Goal: Check status: Check status

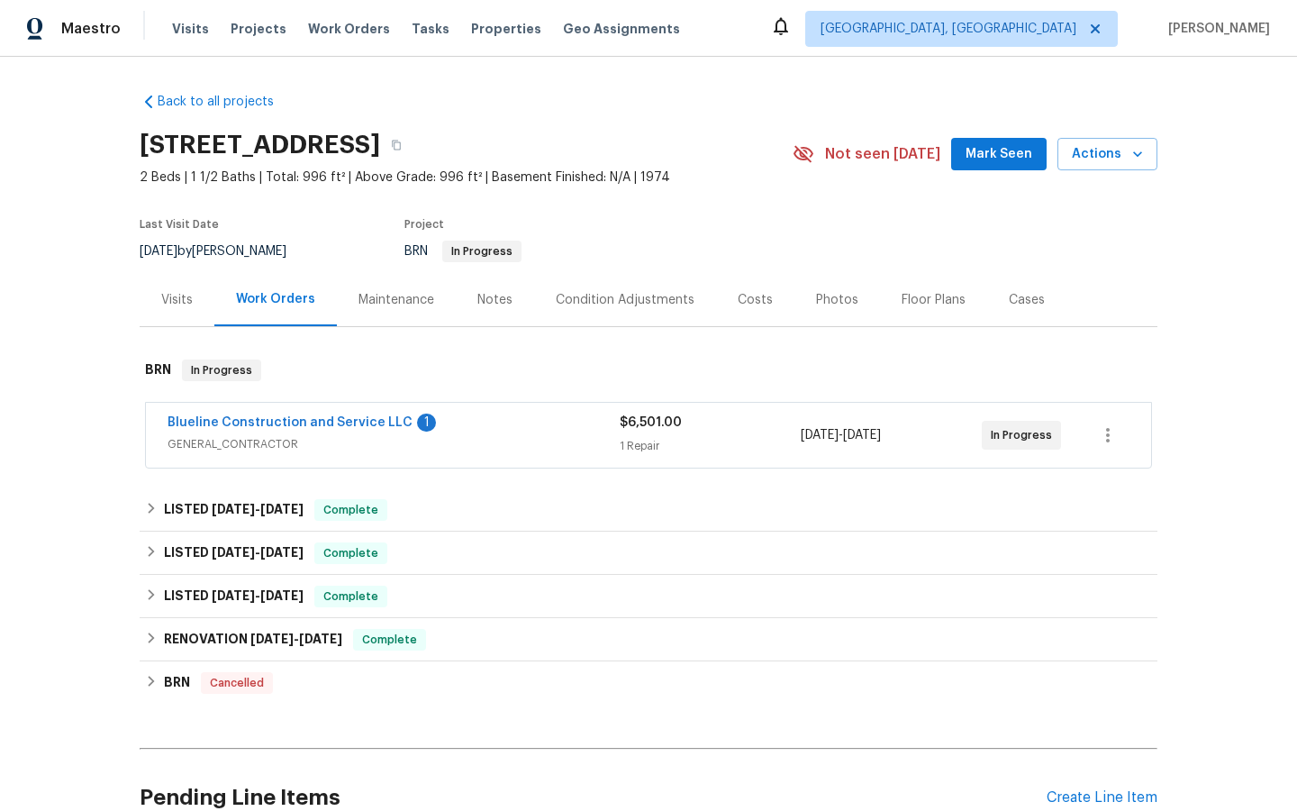
click at [251, 414] on span "Blueline Construction and Service LLC" at bounding box center [290, 423] width 245 height 18
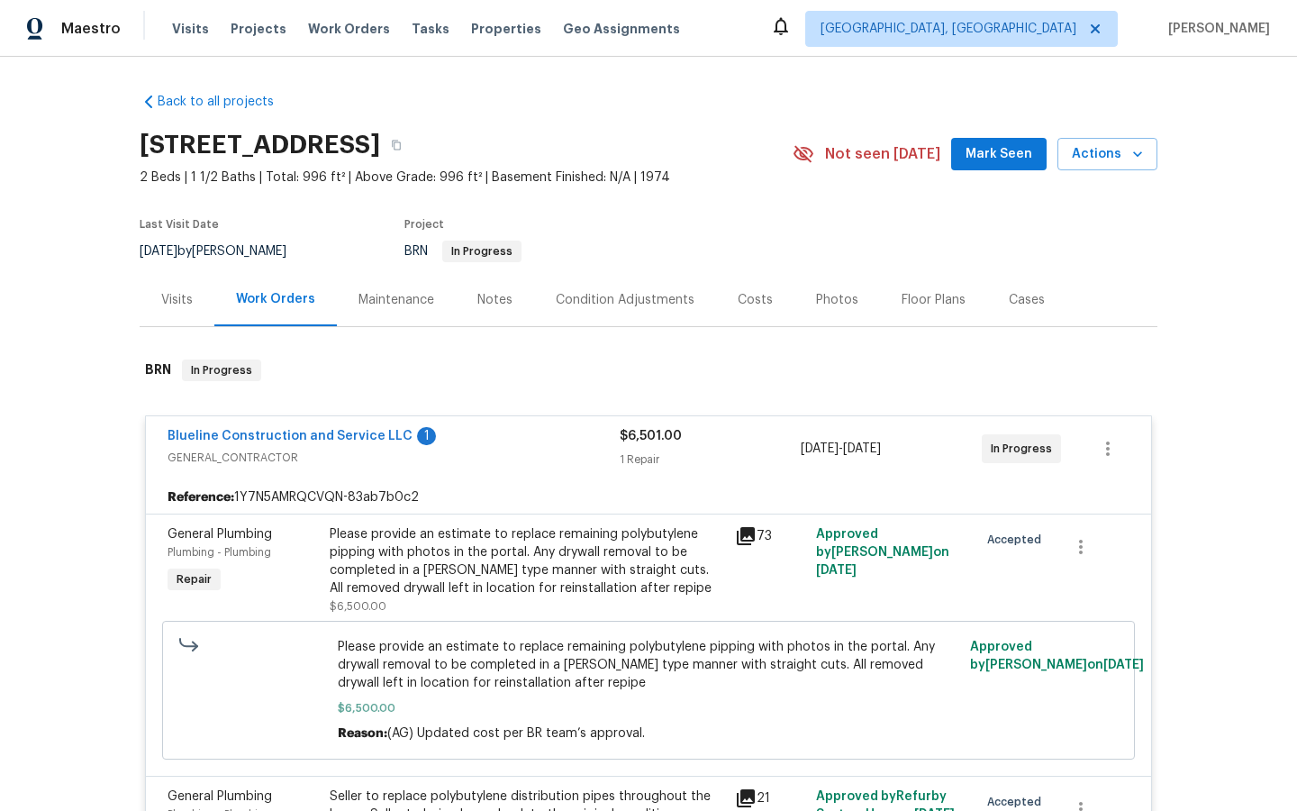
click at [493, 302] on div "Notes" at bounding box center [494, 300] width 35 height 18
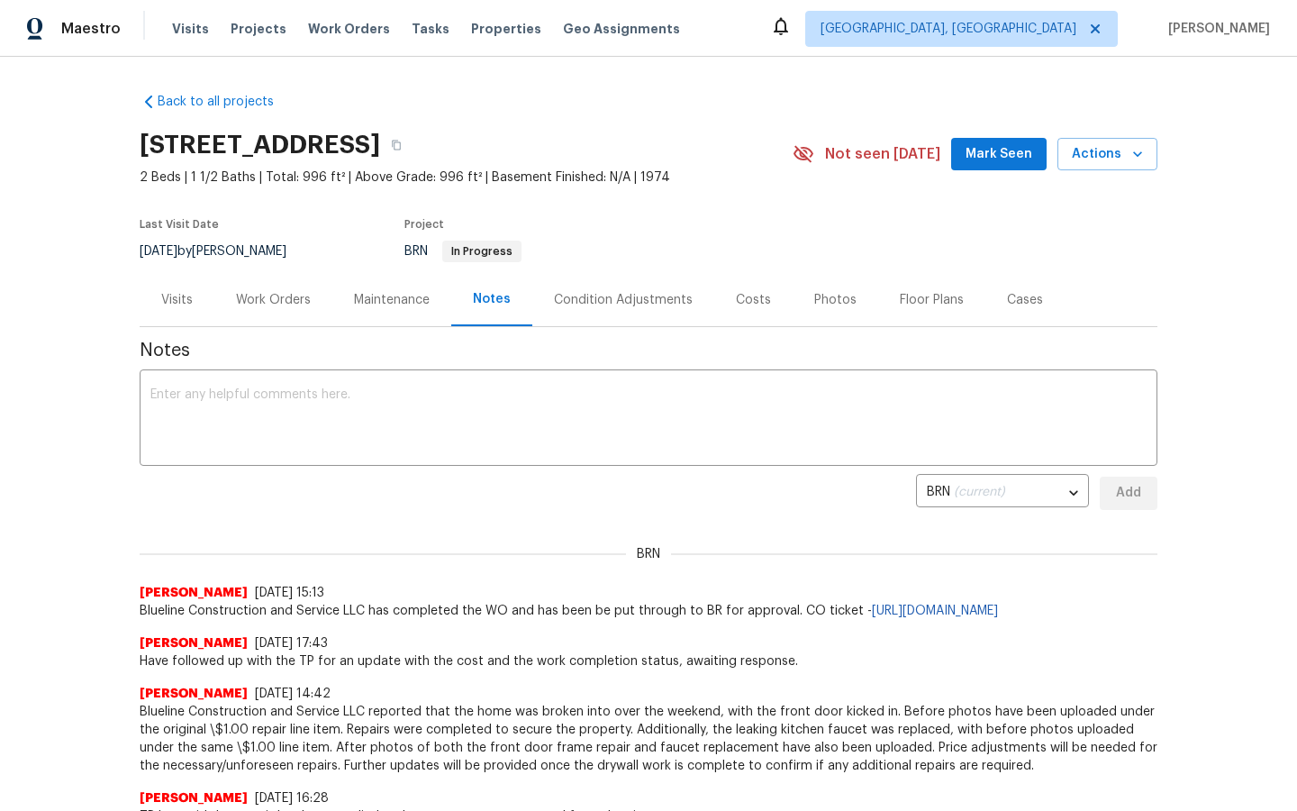
click at [261, 295] on div "Work Orders" at bounding box center [273, 300] width 75 height 18
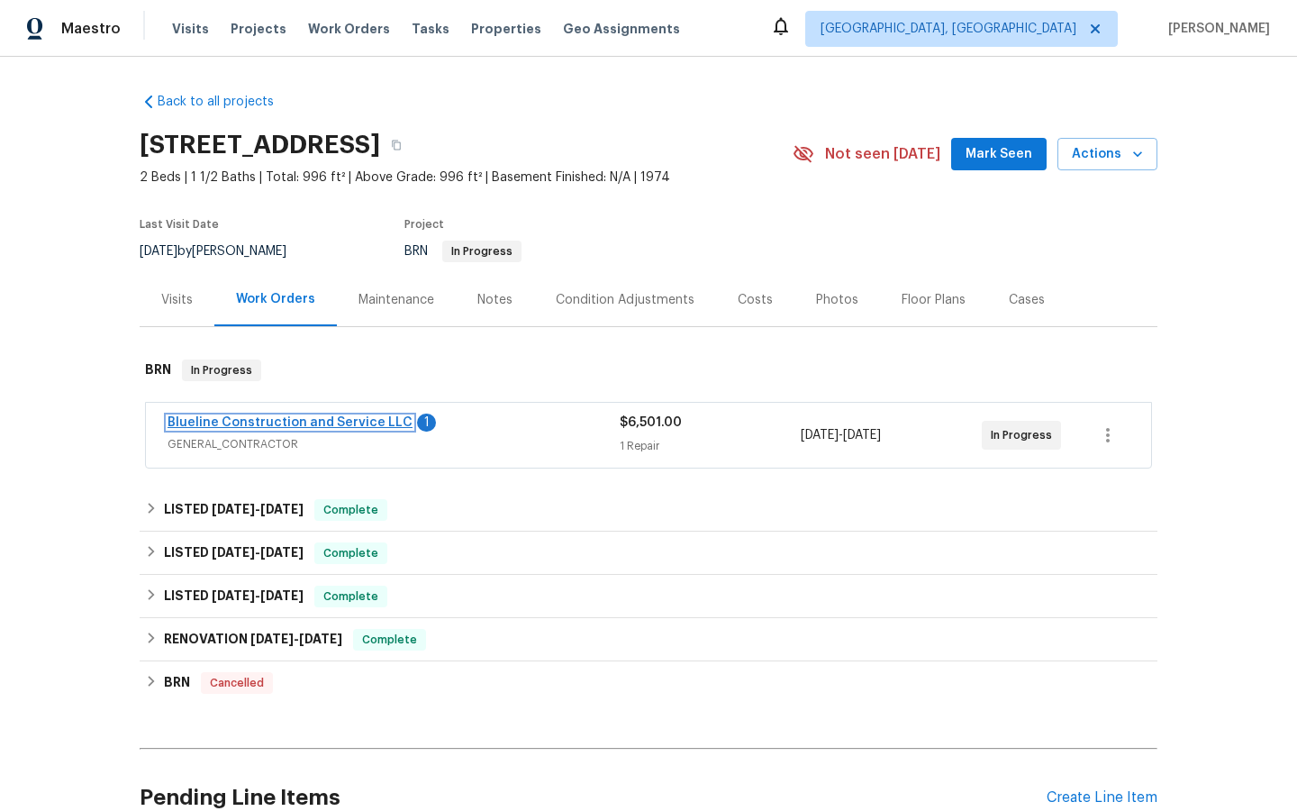
click at [231, 417] on link "Blueline Construction and Service LLC" at bounding box center [290, 422] width 245 height 13
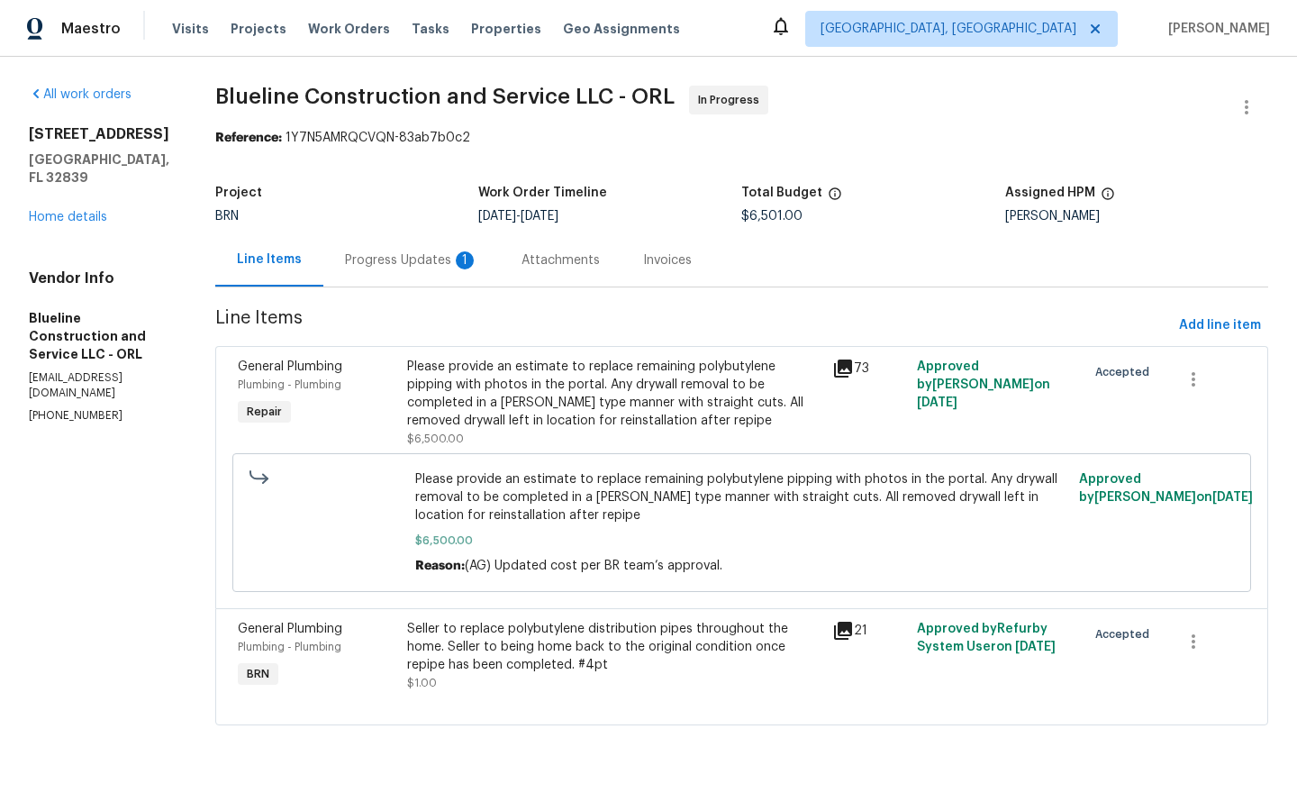
click at [293, 260] on div "Line Items" at bounding box center [269, 259] width 65 height 18
click at [413, 258] on div "Progress Updates 1" at bounding box center [411, 260] width 133 height 18
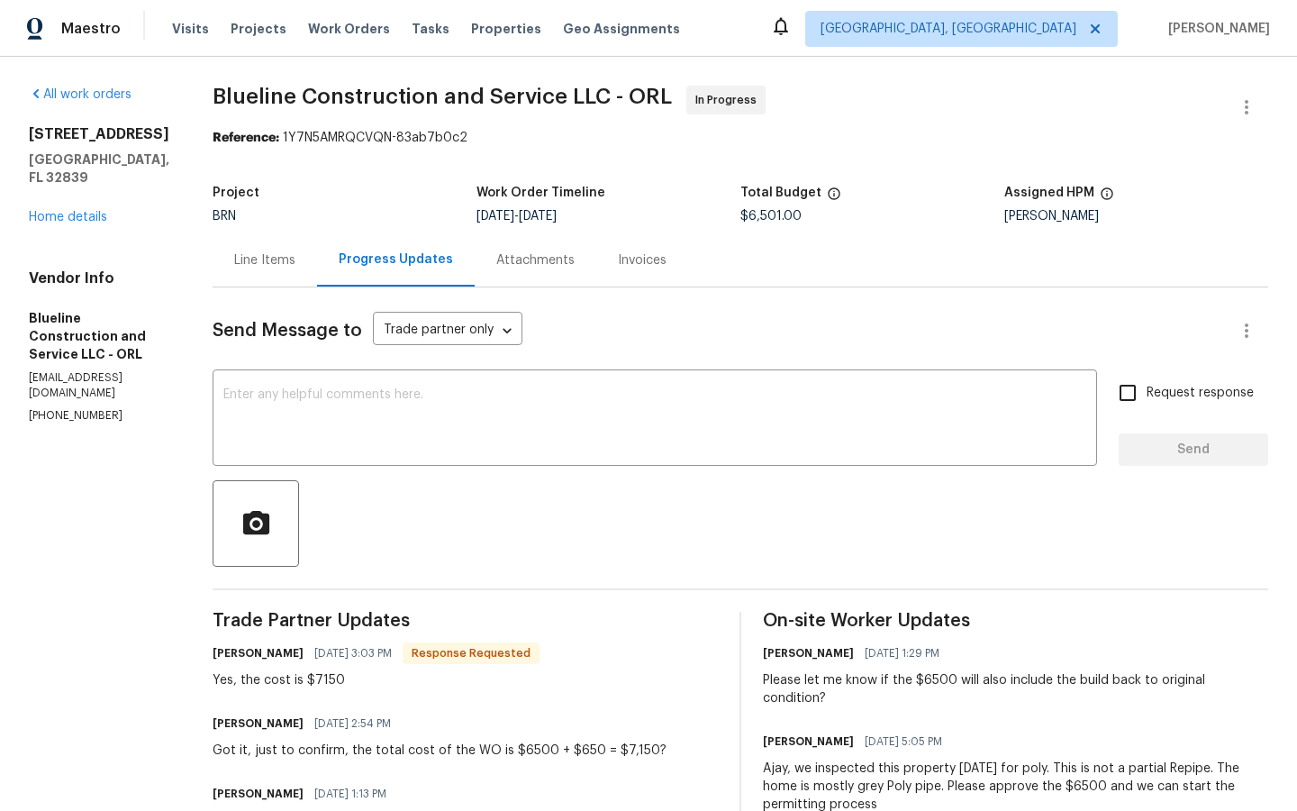
click at [420, 261] on div "Progress Updates" at bounding box center [396, 259] width 114 height 18
click at [544, 257] on div "Attachments" at bounding box center [535, 260] width 78 height 18
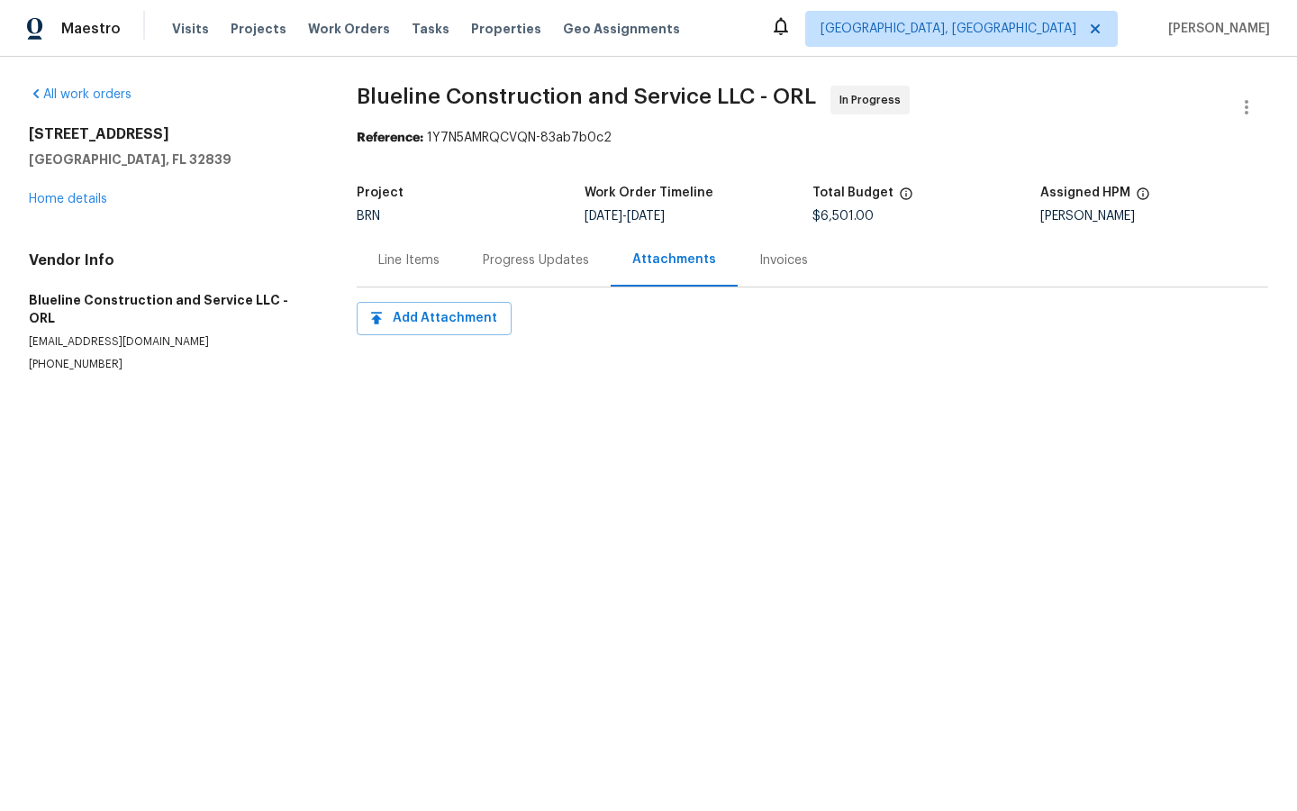
click at [513, 259] on div "Progress Updates" at bounding box center [536, 260] width 106 height 18
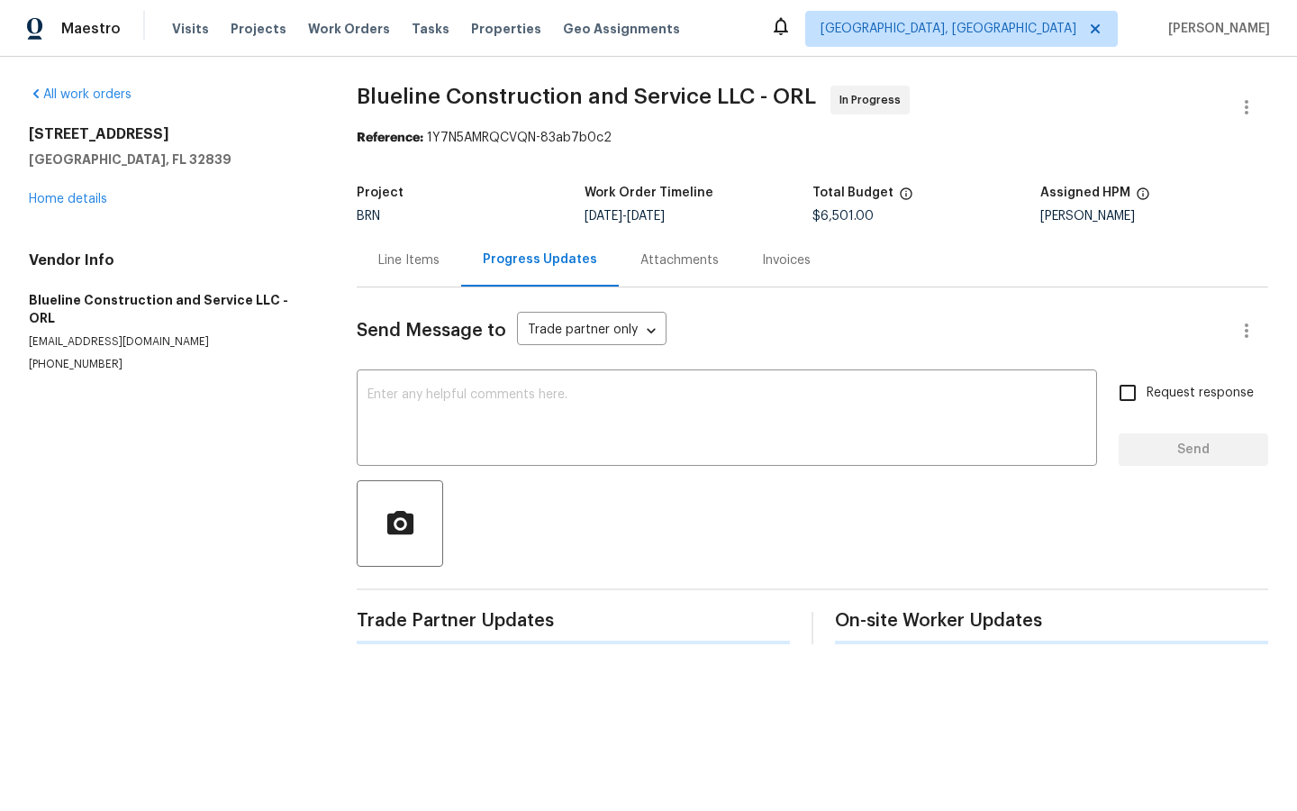
click at [404, 264] on div "Line Items" at bounding box center [408, 260] width 61 height 18
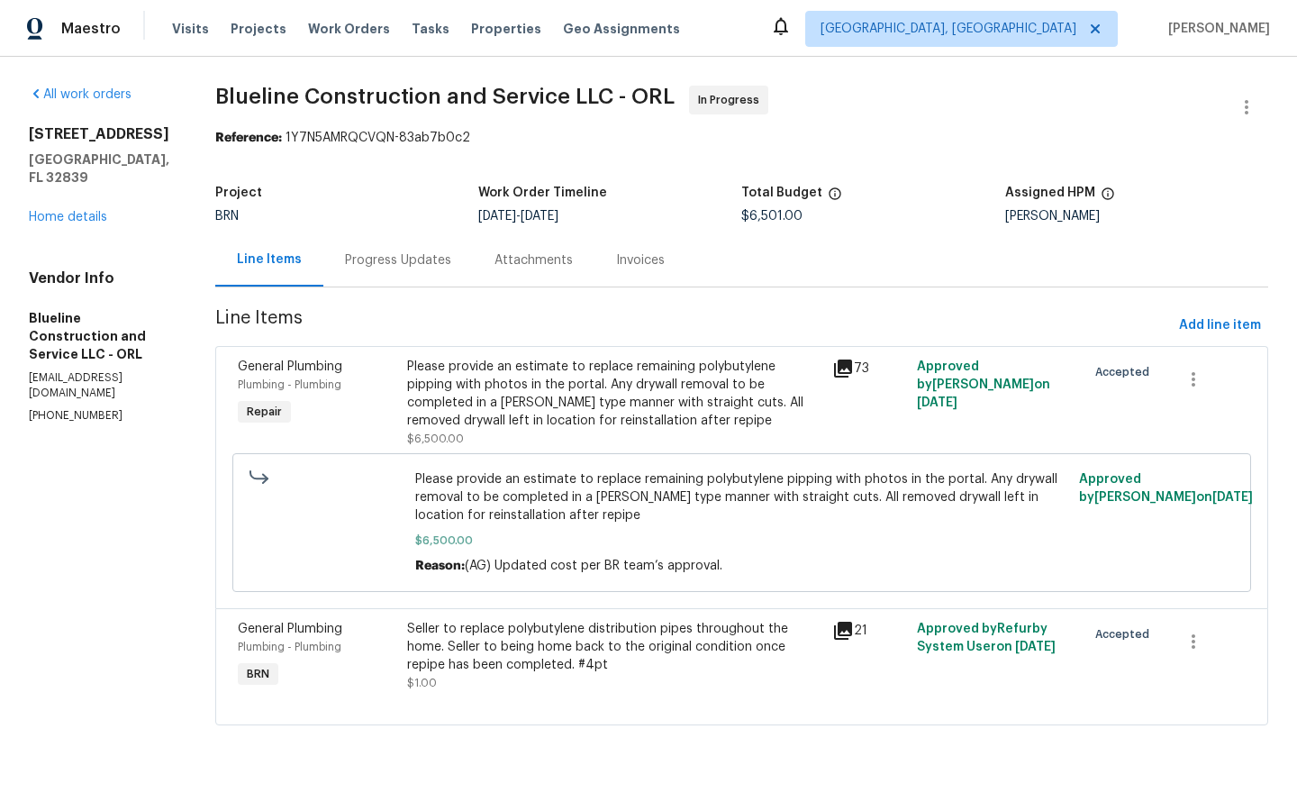
click at [852, 368] on icon at bounding box center [843, 368] width 18 height 18
click at [868, 371] on icon at bounding box center [849, 375] width 47 height 47
click at [868, 378] on icon at bounding box center [850, 376] width 36 height 36
click at [851, 628] on icon at bounding box center [842, 631] width 18 height 18
click at [507, 364] on div "Please provide an estimate to replace remaining polybutylene pipping with photo…" at bounding box center [614, 394] width 414 height 72
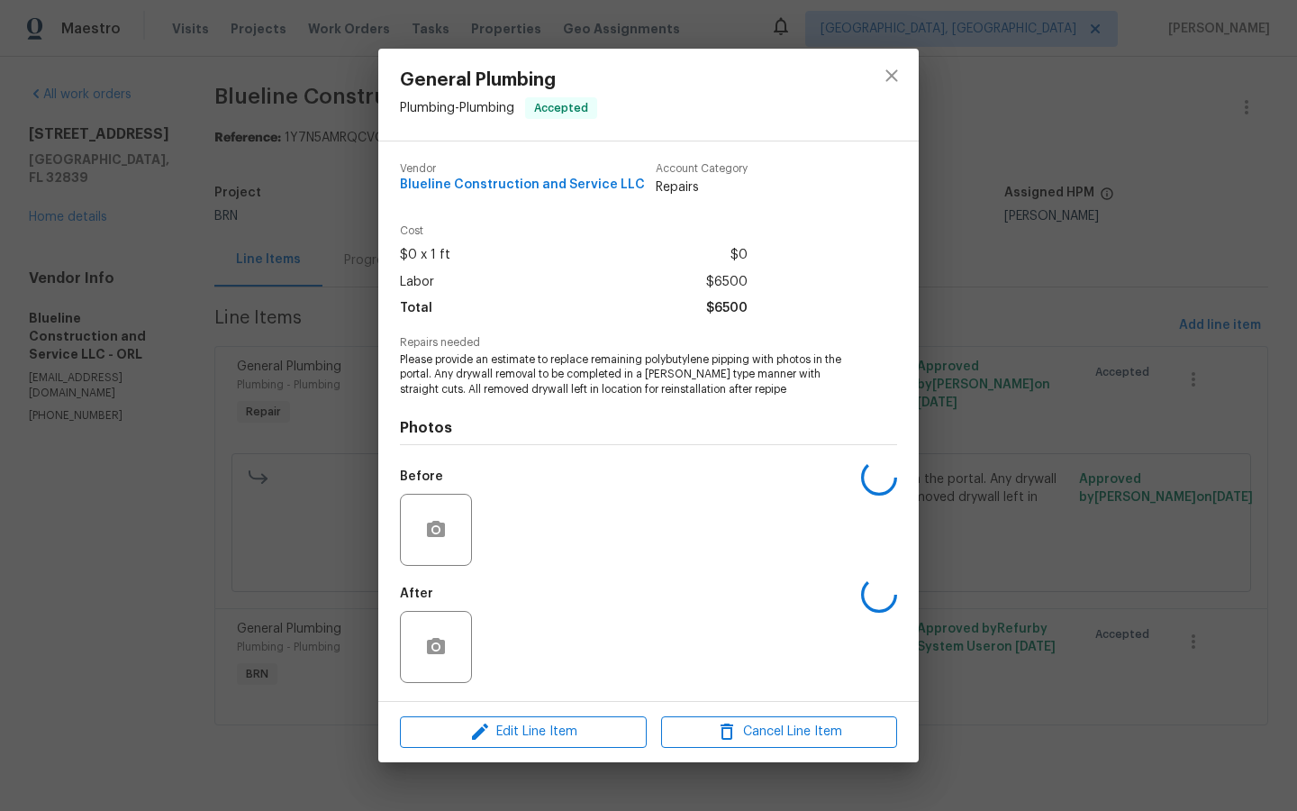
click at [1095, 332] on div "General Plumbing Plumbing - Plumbing Accepted Vendor Blueline Construction and …" at bounding box center [648, 405] width 1297 height 811
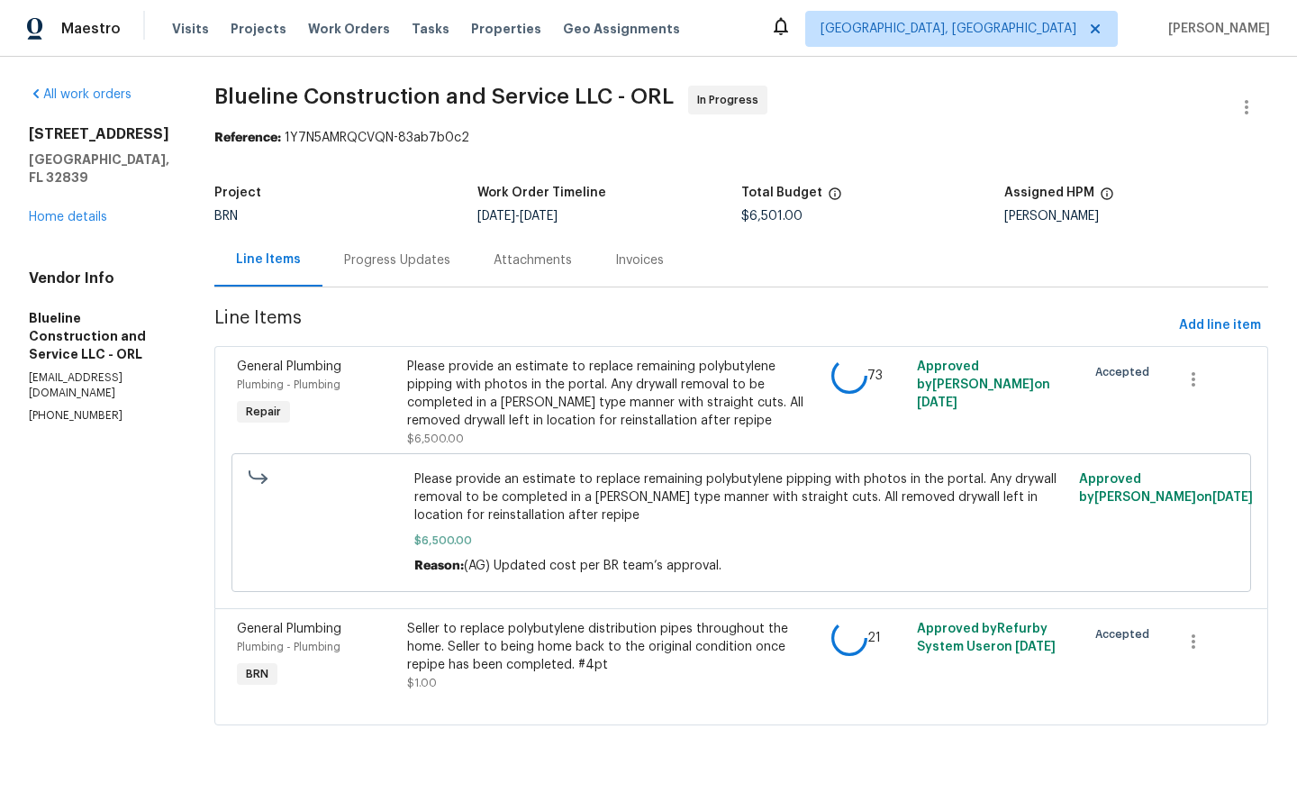
click at [421, 264] on div "Progress Updates" at bounding box center [397, 260] width 106 height 18
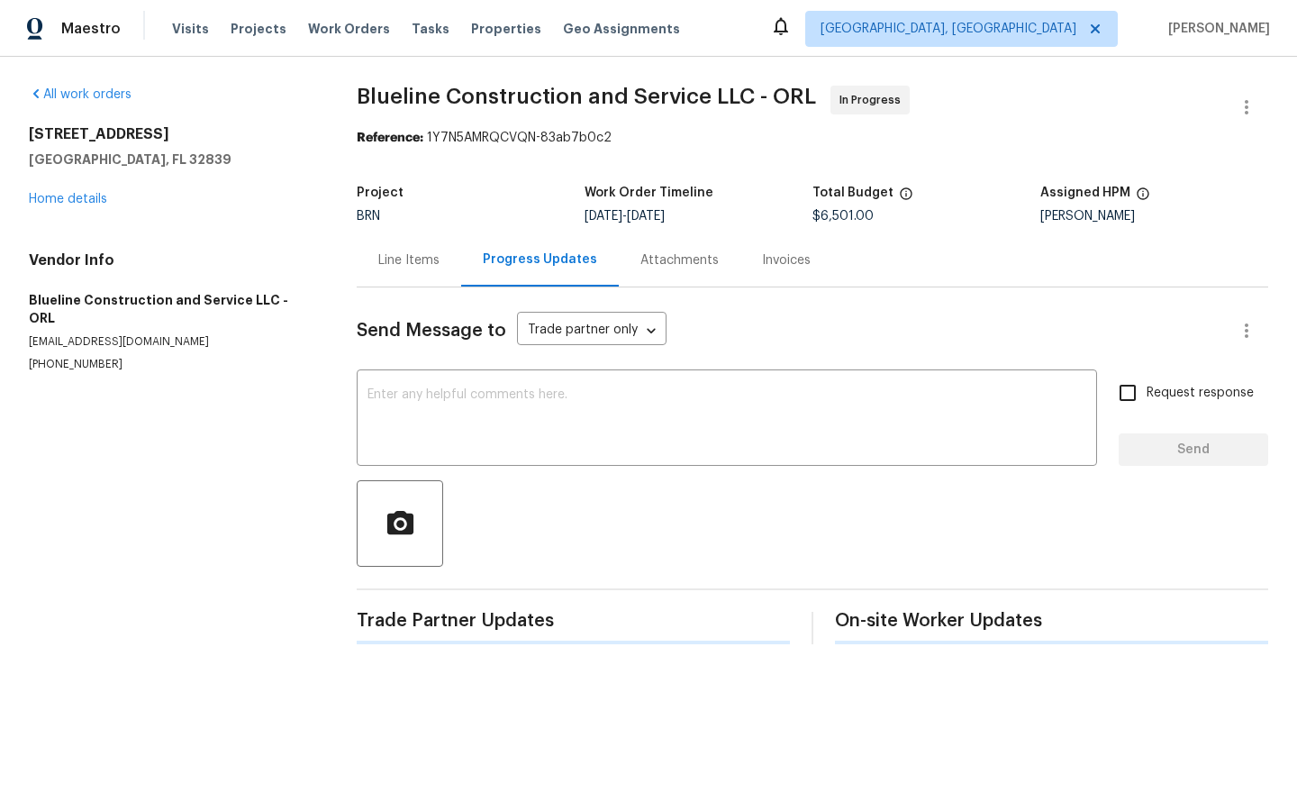
click at [413, 259] on div "Line Items" at bounding box center [408, 260] width 61 height 18
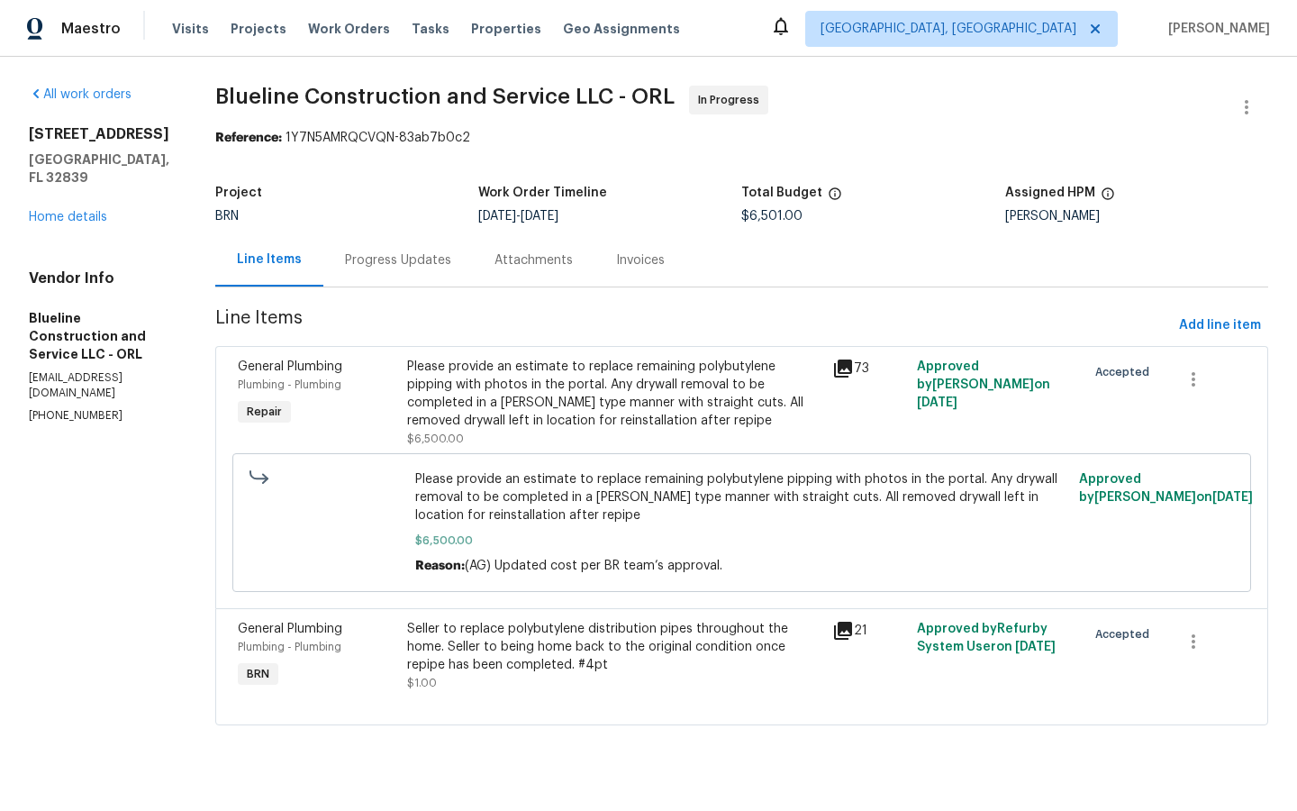
click at [408, 258] on div "Progress Updates" at bounding box center [398, 260] width 106 height 18
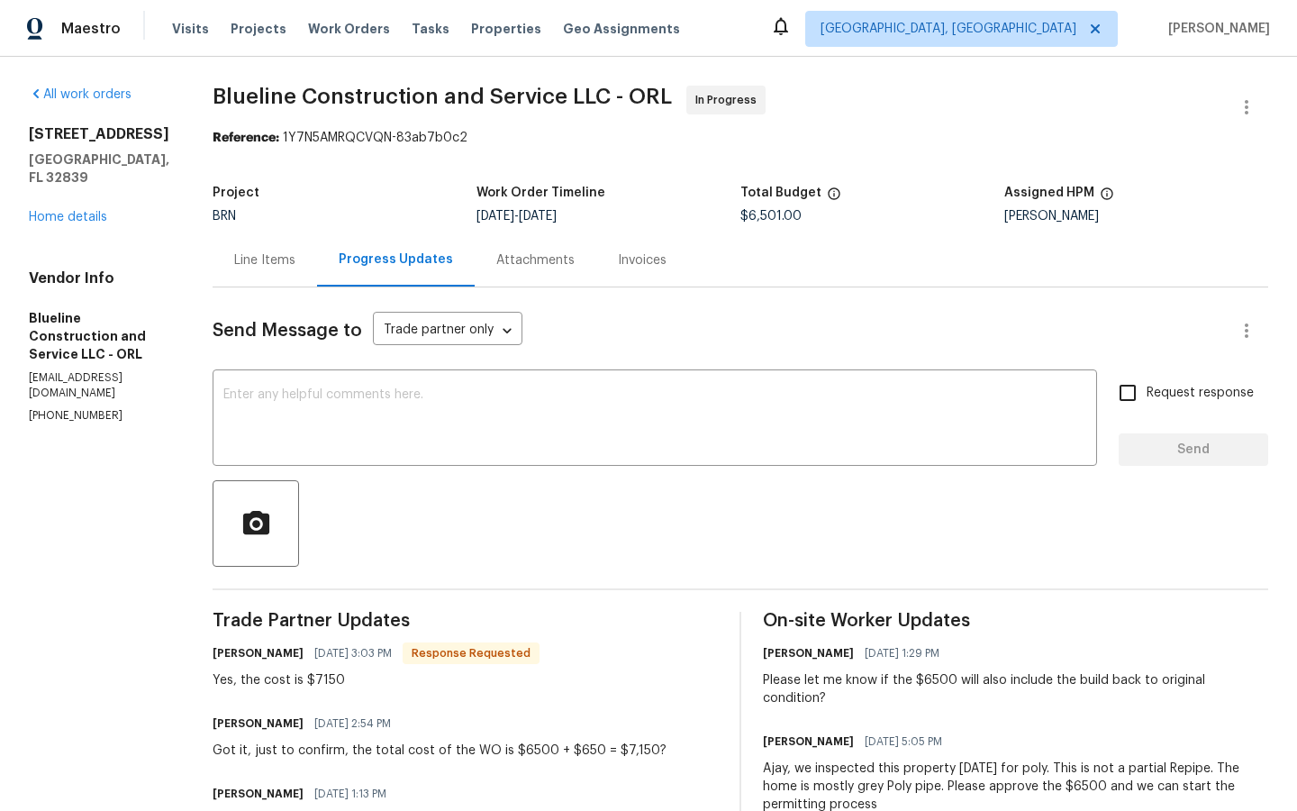
scroll to position [3, 0]
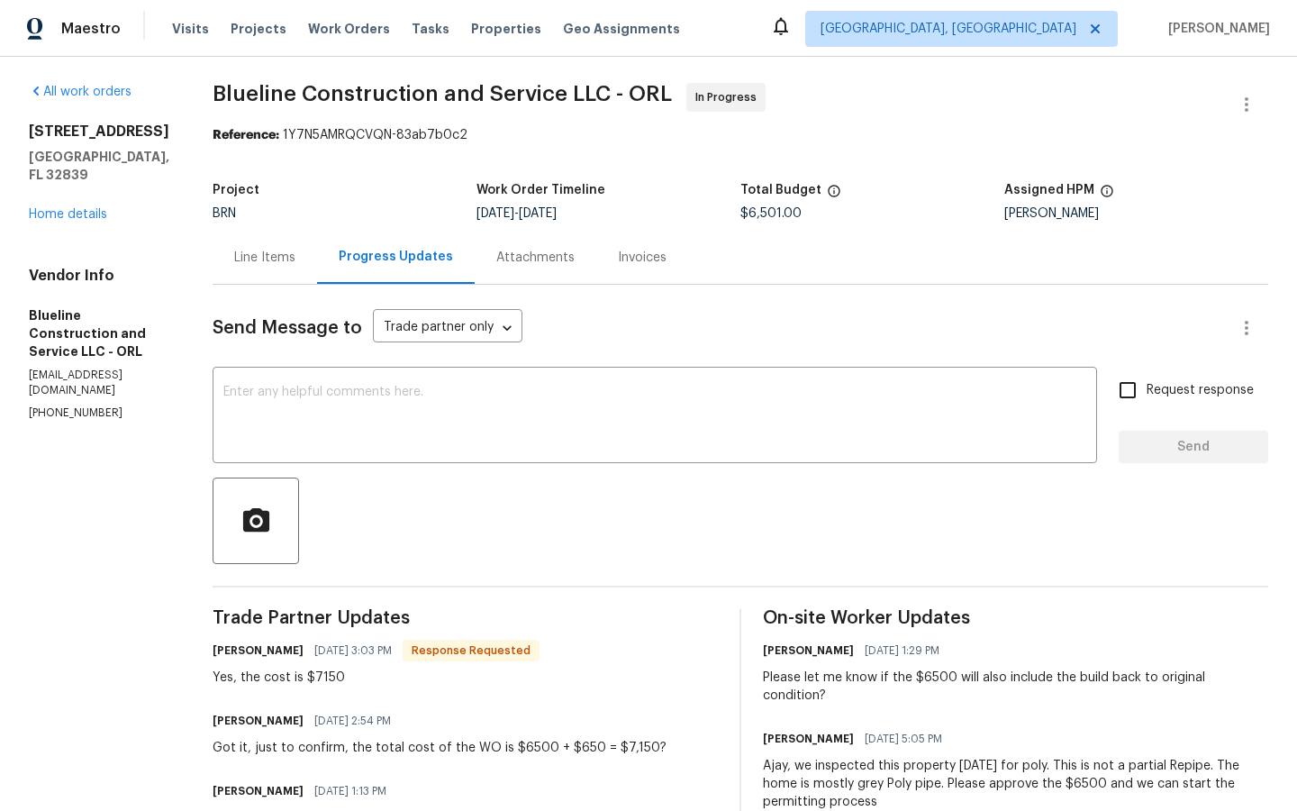
click at [292, 255] on div "Line Items" at bounding box center [264, 258] width 61 height 18
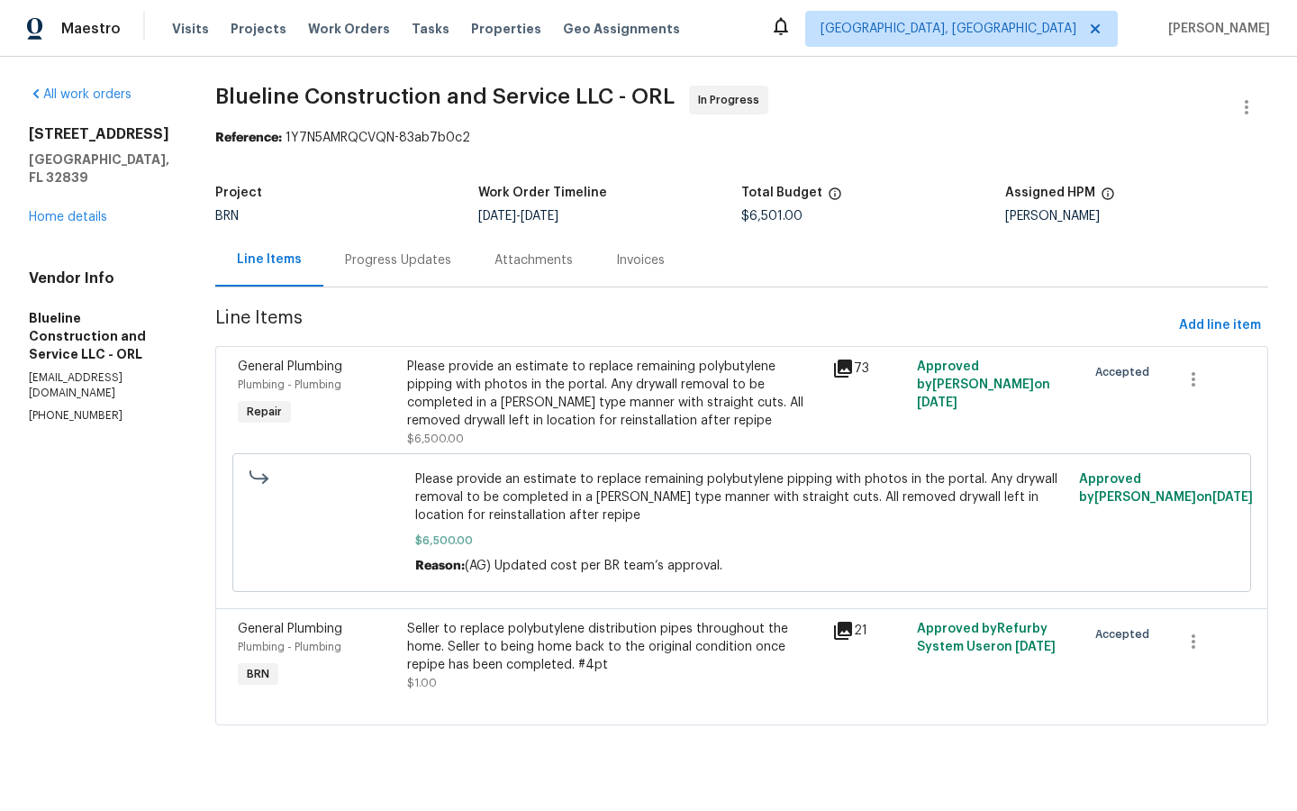
click at [852, 368] on icon at bounding box center [843, 368] width 18 height 18
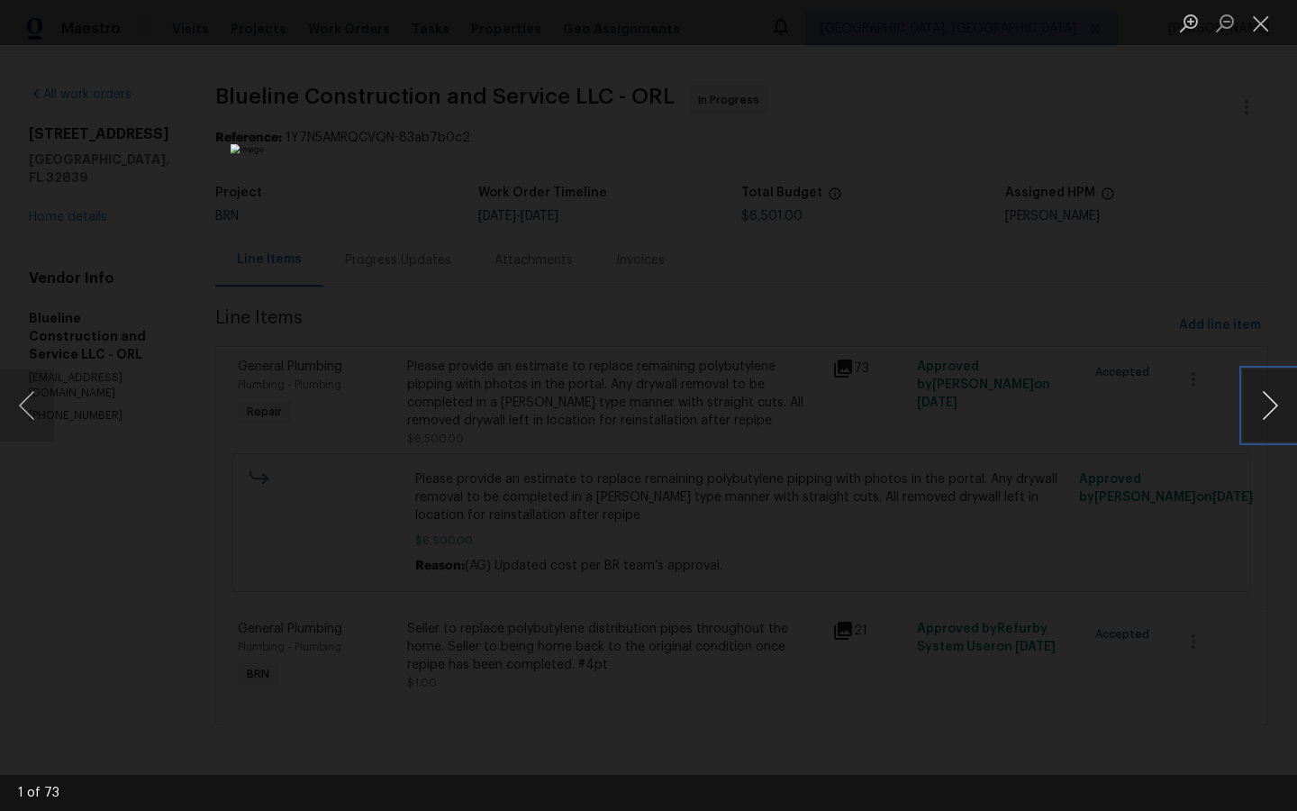
click at [1275, 396] on button "Next image" at bounding box center [1270, 405] width 54 height 72
click at [1275, 399] on button "Next image" at bounding box center [1270, 405] width 54 height 72
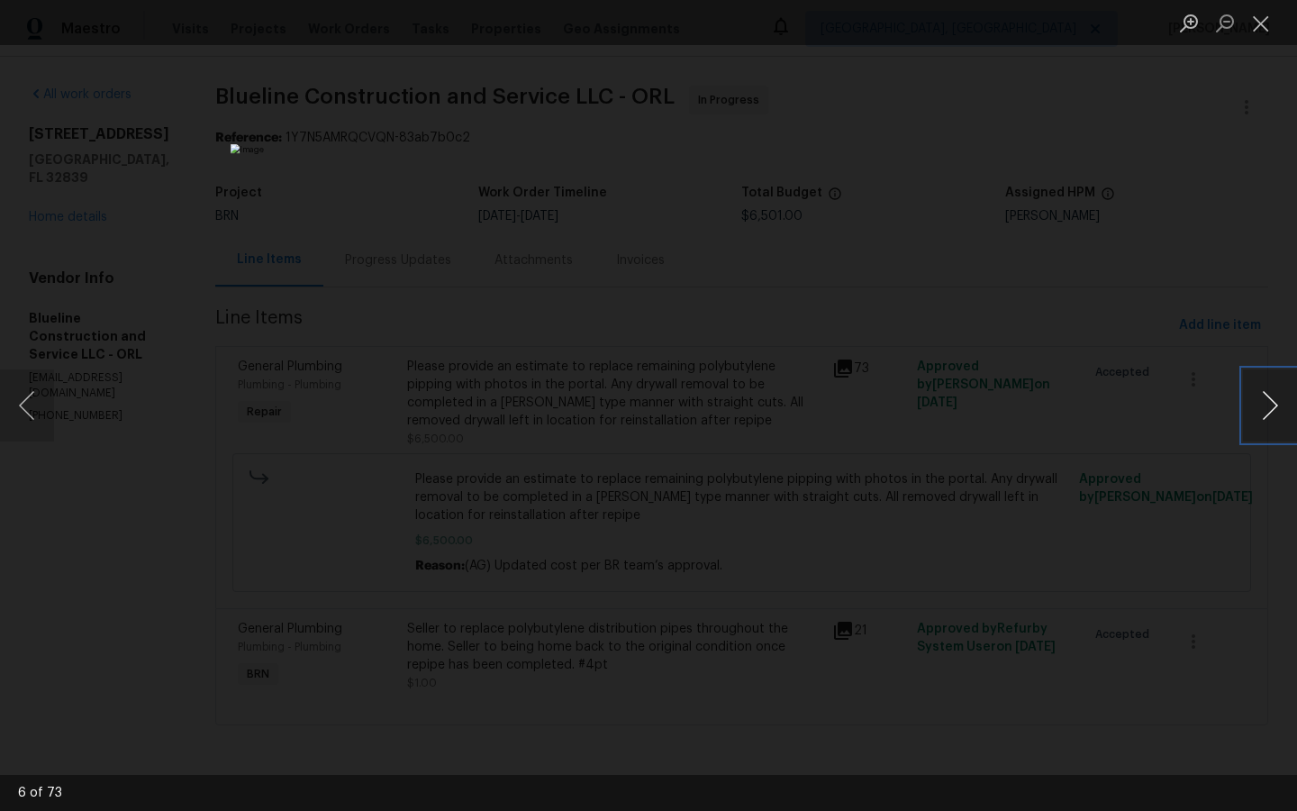
click at [1275, 399] on button "Next image" at bounding box center [1270, 405] width 54 height 72
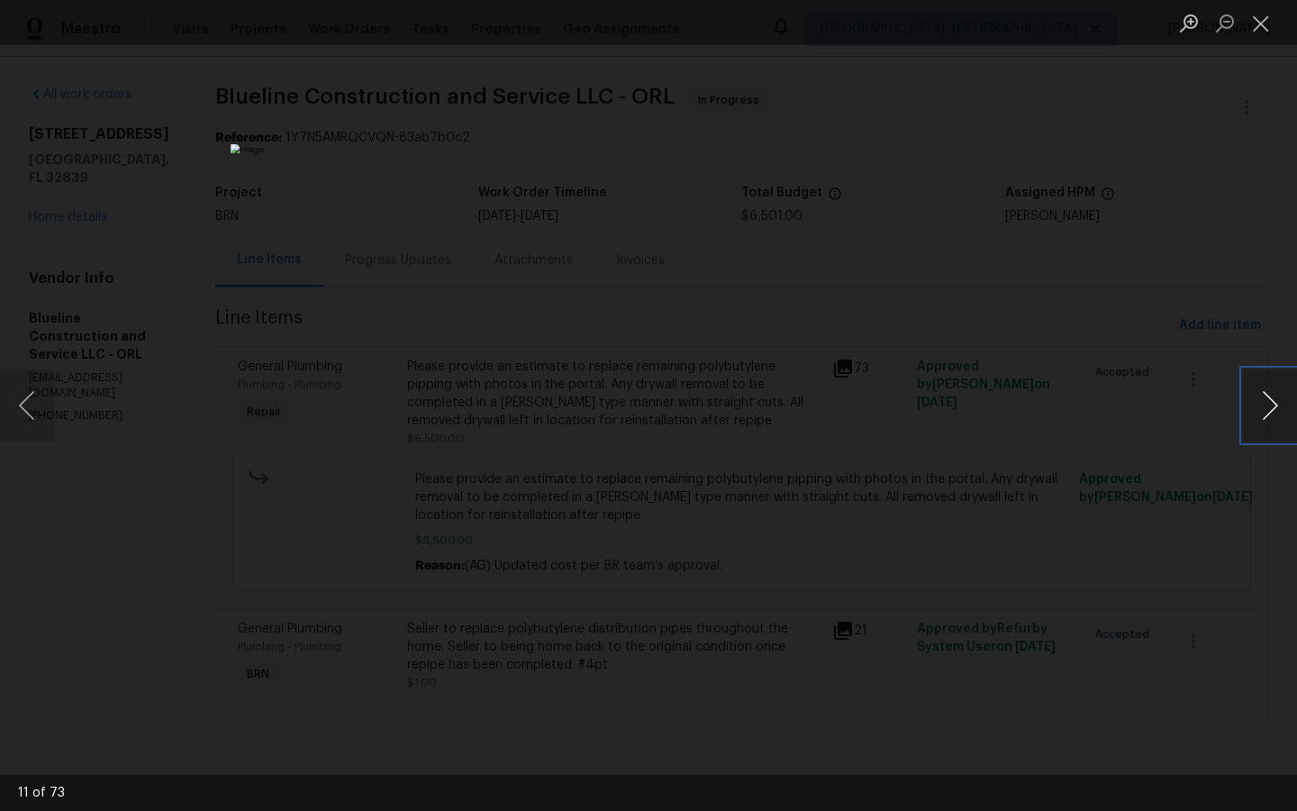
click at [1275, 399] on button "Next image" at bounding box center [1270, 405] width 54 height 72
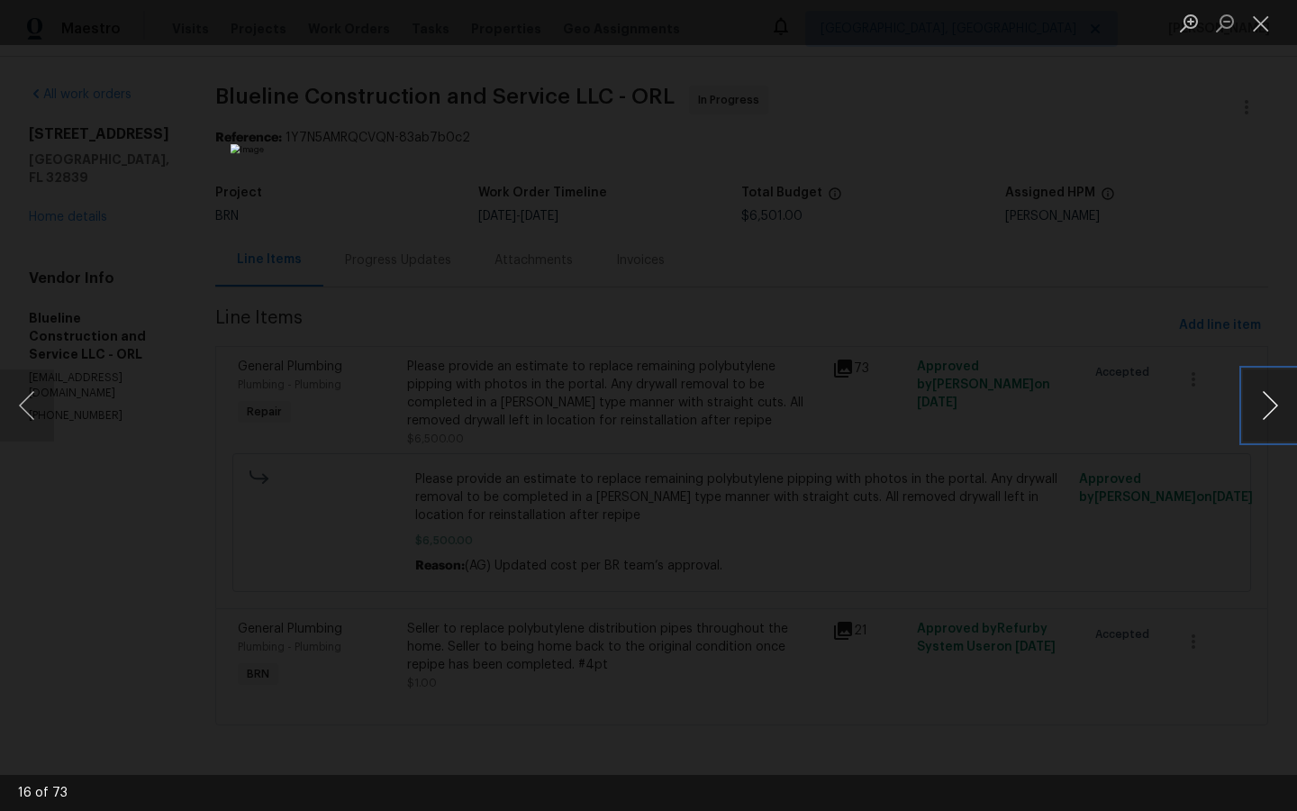
click at [1275, 399] on button "Next image" at bounding box center [1270, 405] width 54 height 72
click at [1130, 523] on div "Lightbox" at bounding box center [648, 405] width 1297 height 811
click at [17, 397] on button "Previous image" at bounding box center [27, 405] width 54 height 72
click at [1268, 400] on button "Next image" at bounding box center [1270, 405] width 54 height 72
click at [1268, 401] on button "Next image" at bounding box center [1270, 405] width 54 height 72
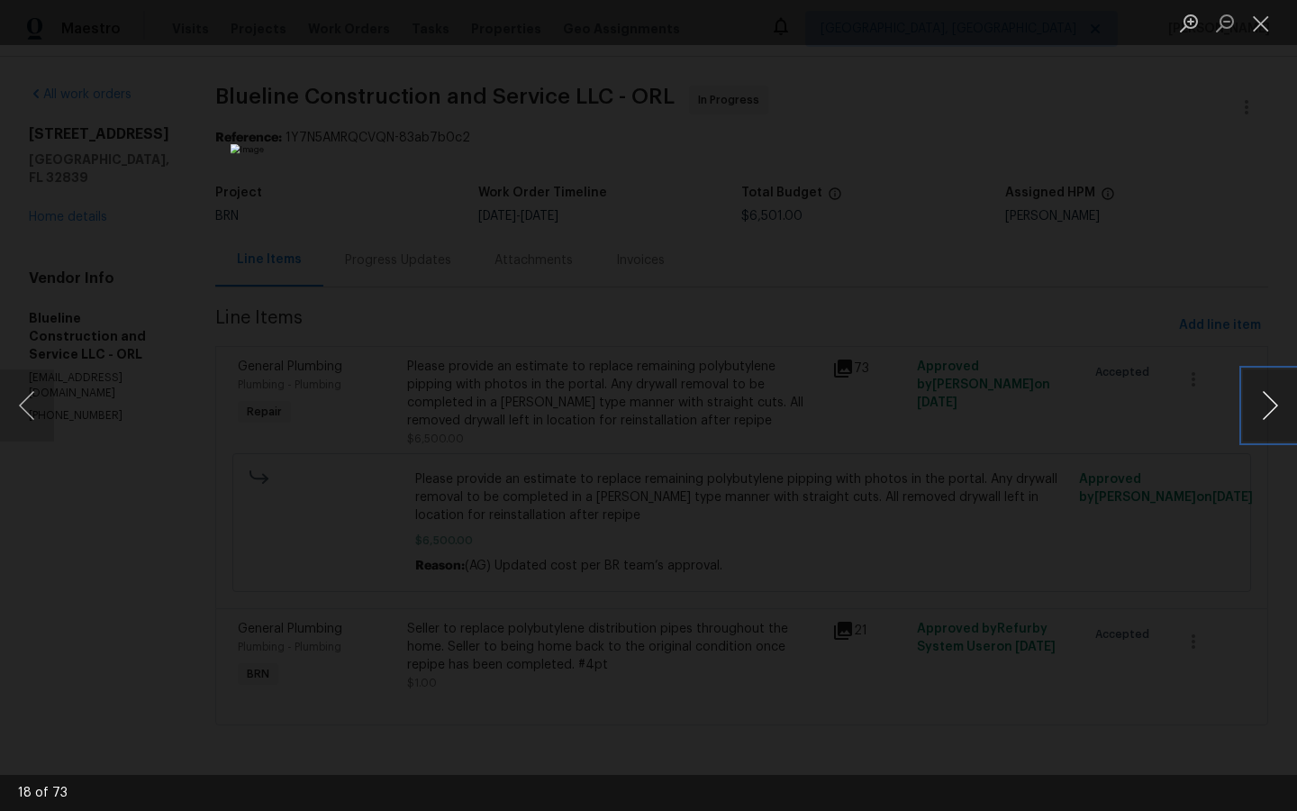
click at [1268, 401] on button "Next image" at bounding box center [1270, 405] width 54 height 72
drag, startPoint x: 1261, startPoint y: 21, endPoint x: 1261, endPoint y: 713, distance: 691.9
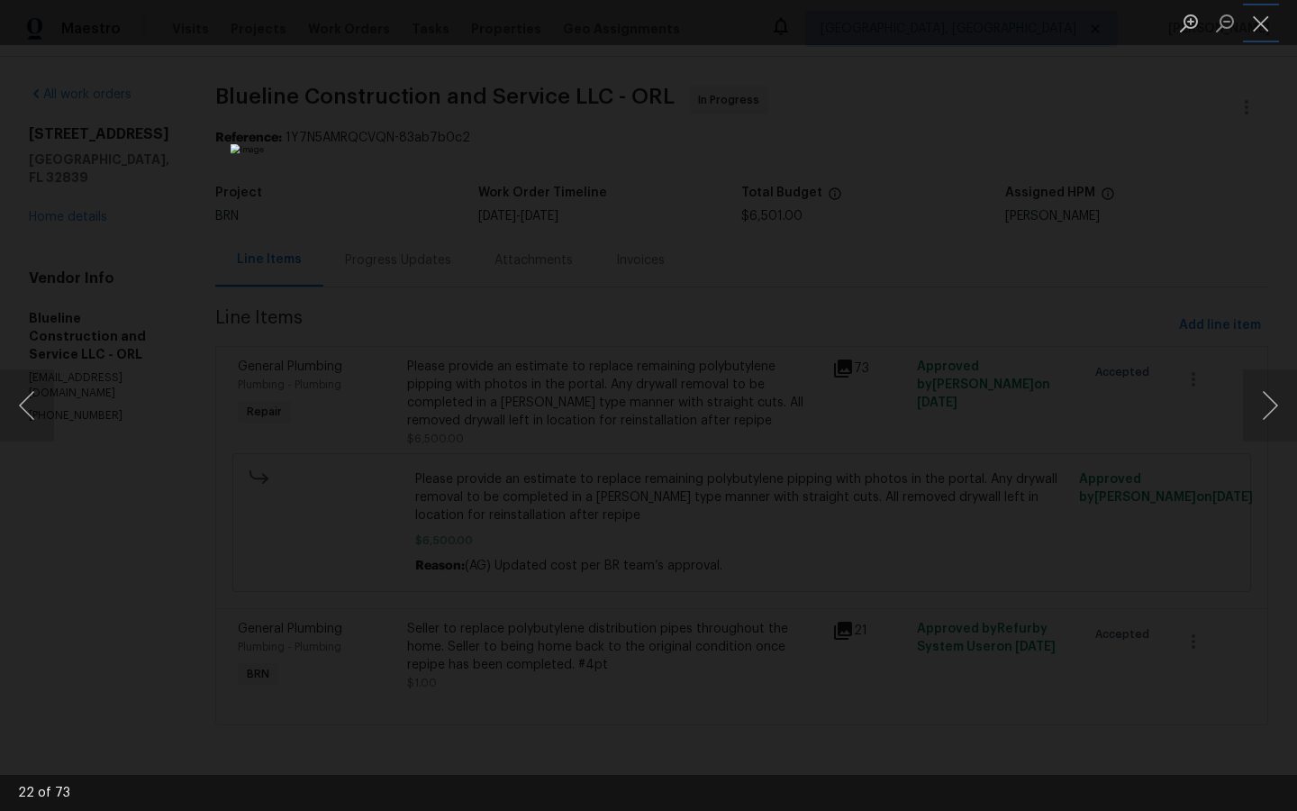
click at [1261, 21] on button "Close lightbox" at bounding box center [1261, 23] width 36 height 32
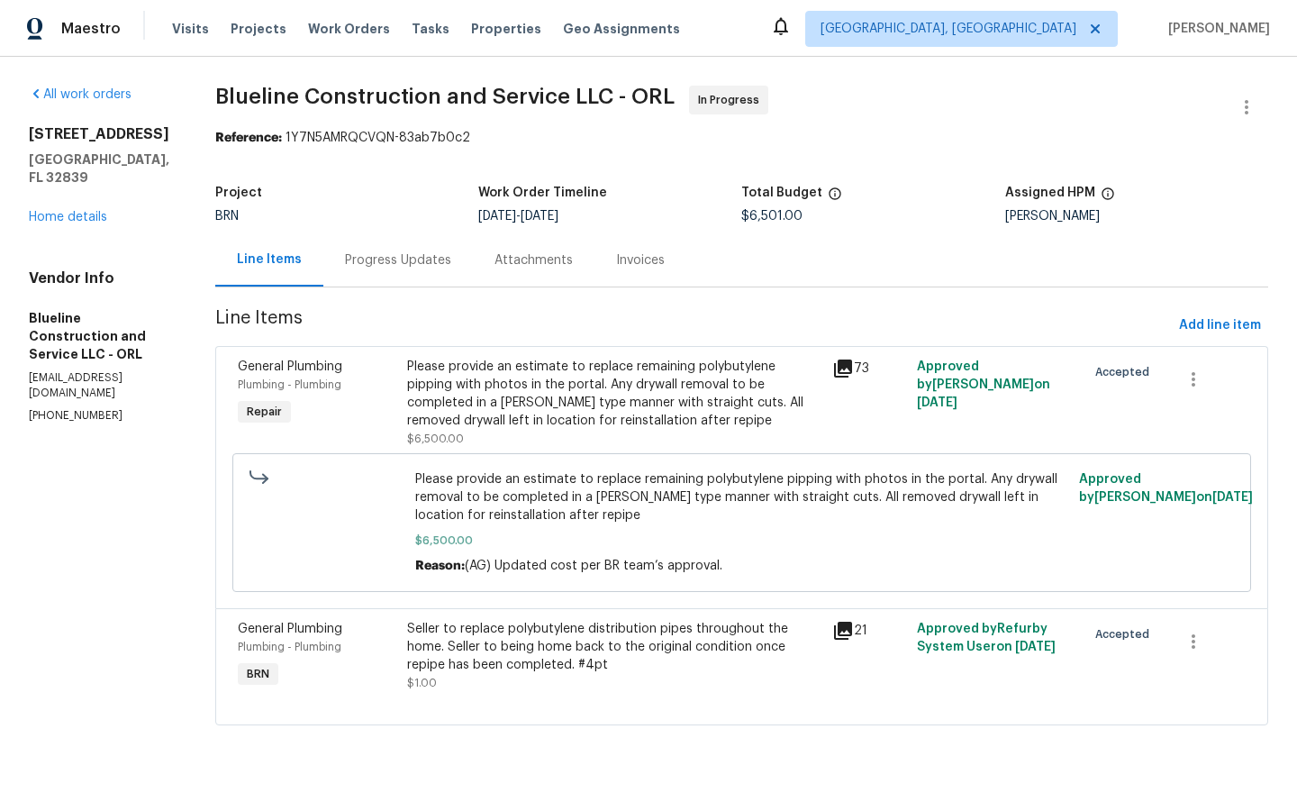
click at [651, 258] on div "Invoices" at bounding box center [640, 260] width 49 height 18
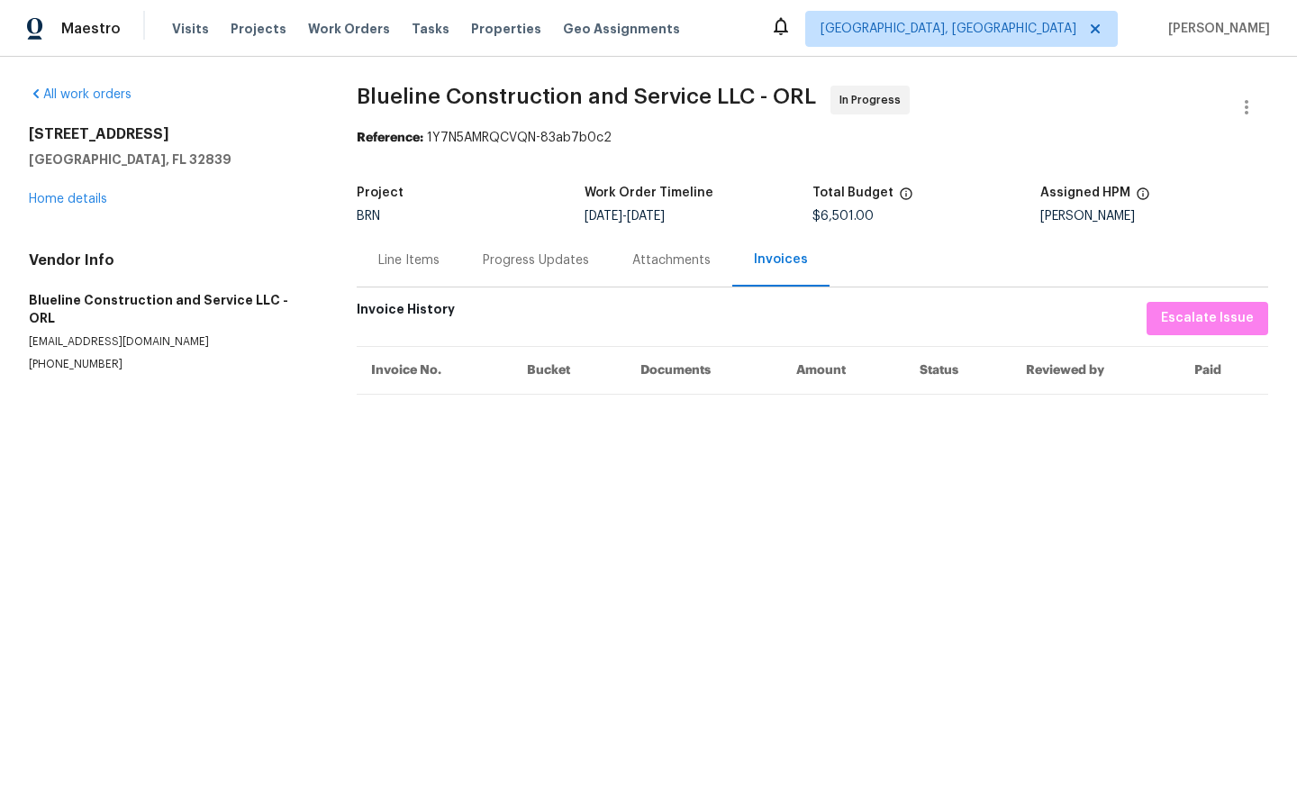
click at [530, 263] on div "Progress Updates" at bounding box center [536, 260] width 106 height 18
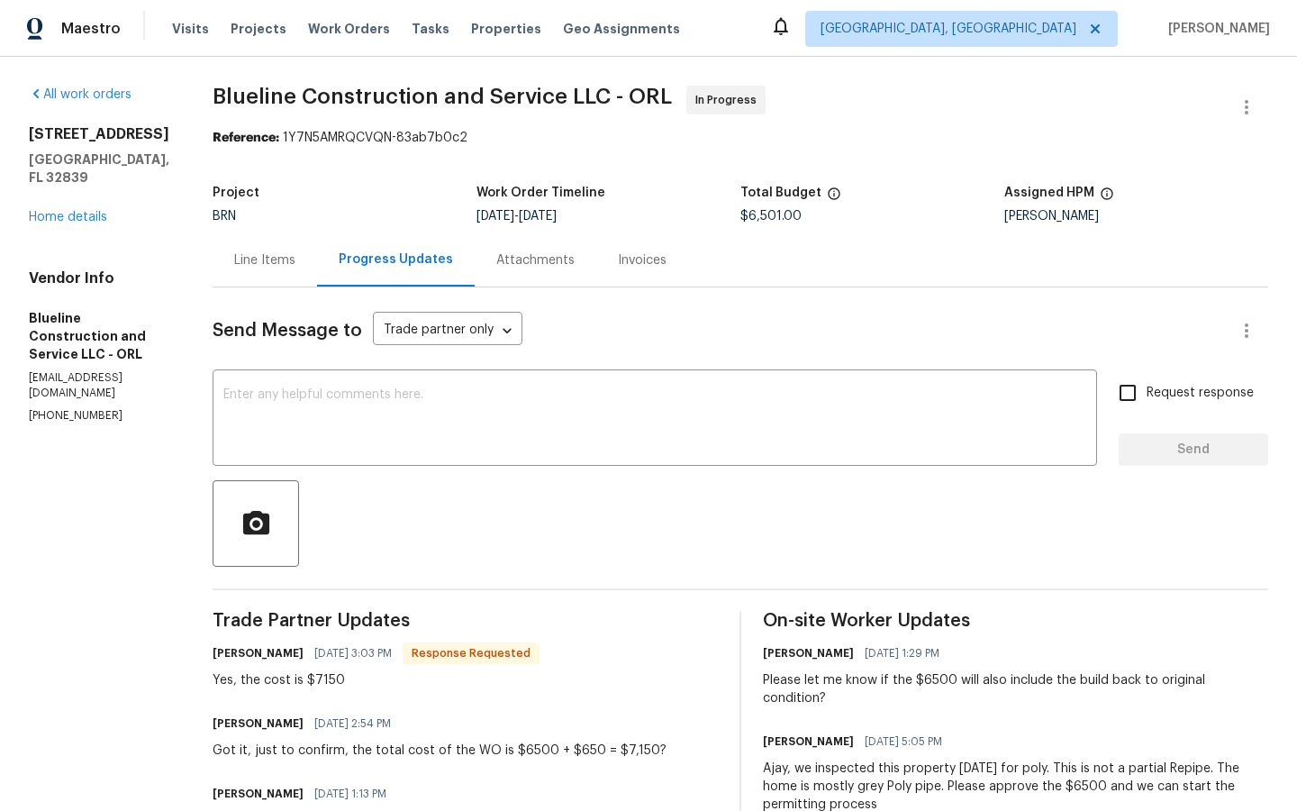
click at [558, 264] on div "Attachments" at bounding box center [535, 260] width 78 height 18
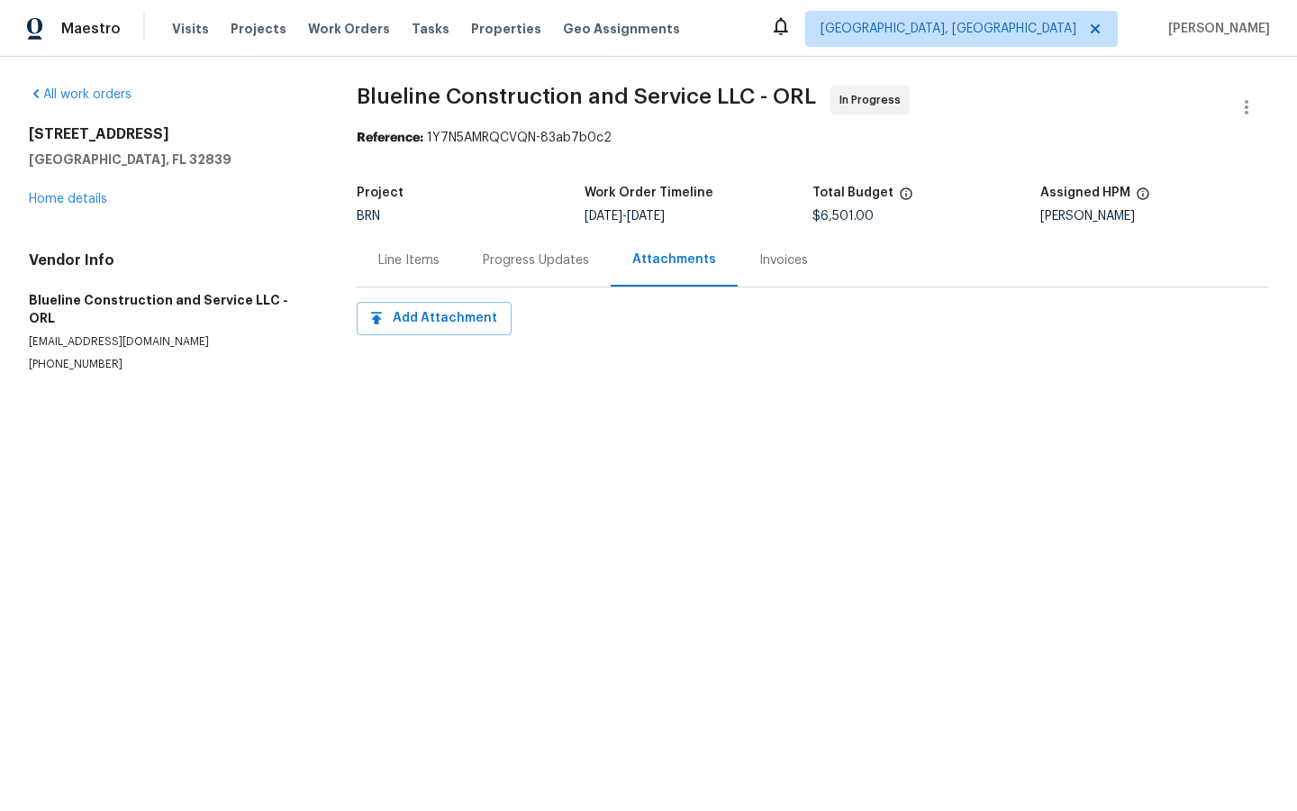
click at [416, 262] on div "Line Items" at bounding box center [408, 260] width 61 height 18
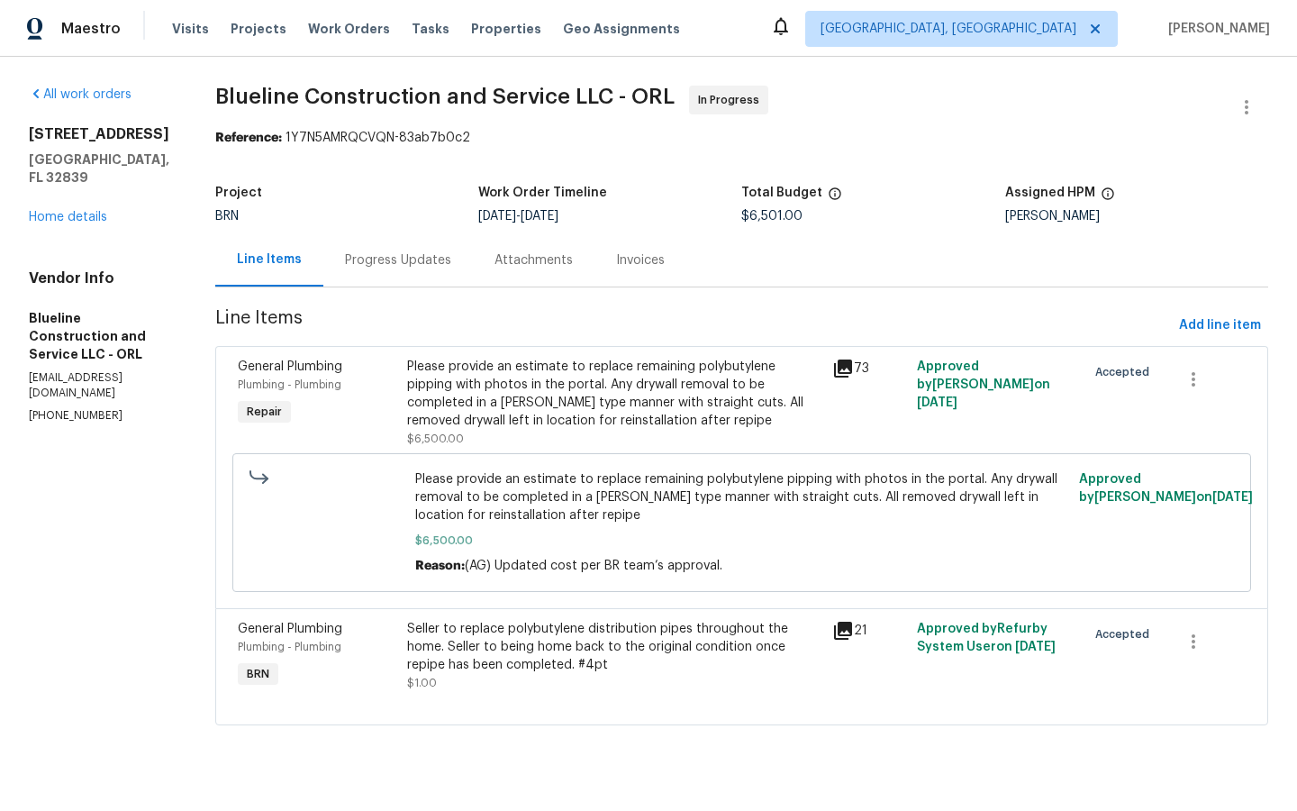
click at [651, 261] on div "Invoices" at bounding box center [640, 260] width 49 height 18
